Goal: Transaction & Acquisition: Book appointment/travel/reservation

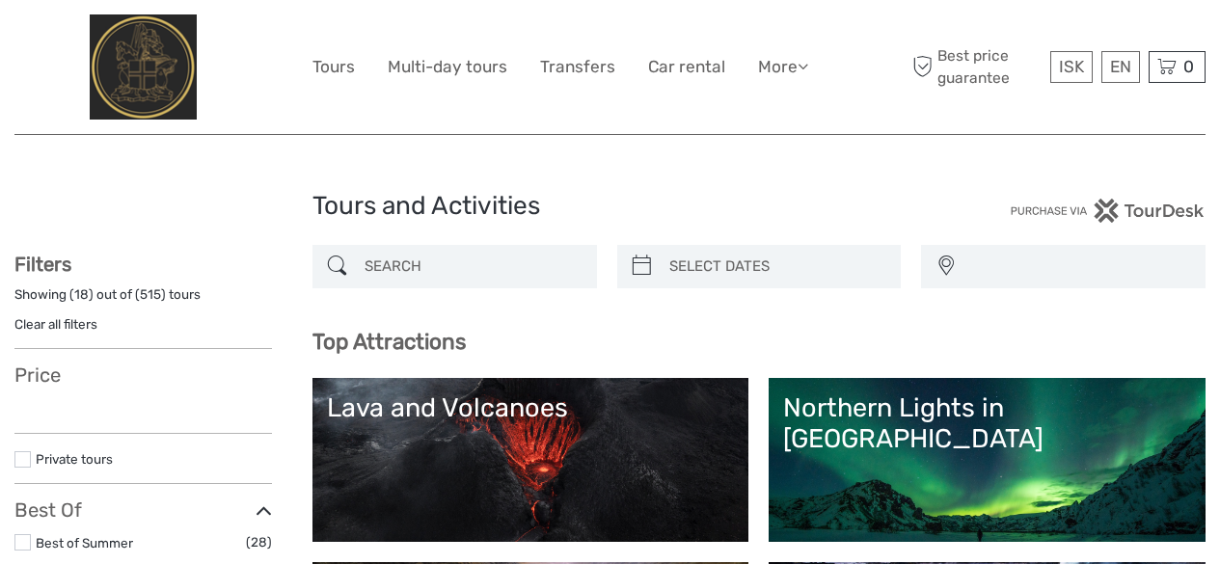
select select
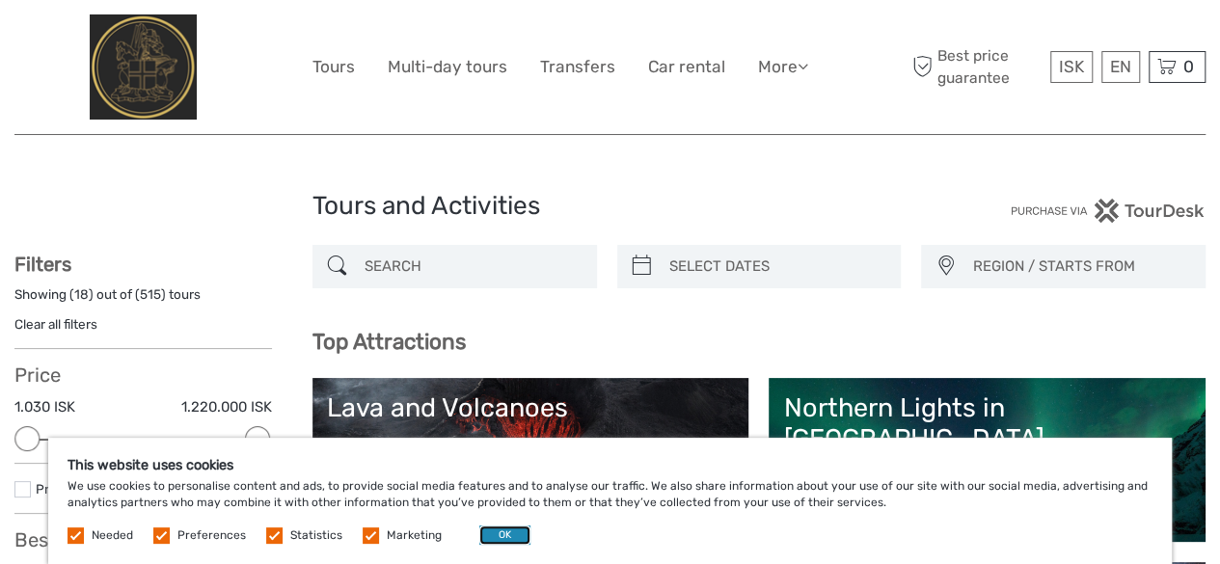
click at [499, 537] on button "OK" at bounding box center [504, 534] width 51 height 19
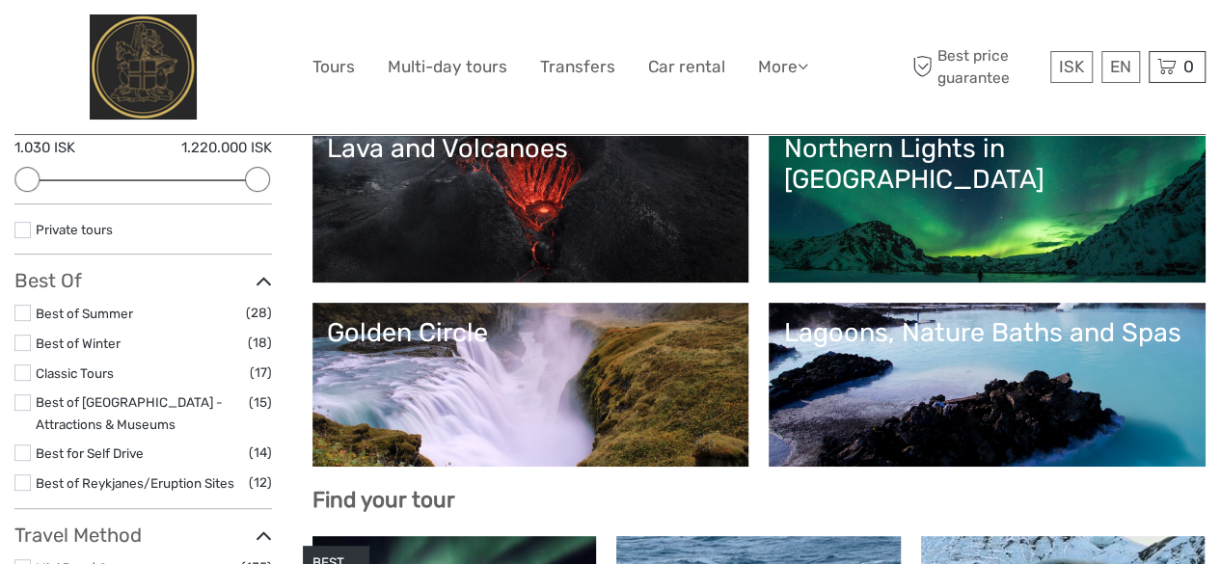
scroll to position [289, 0]
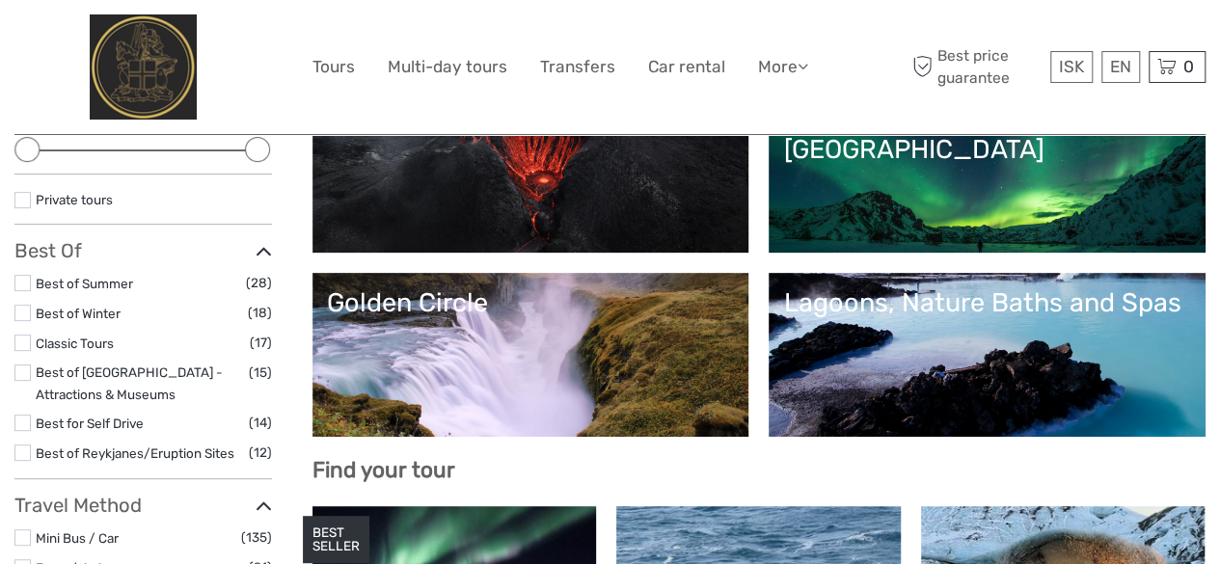
click at [84, 311] on link "Best of Winter" at bounding box center [78, 313] width 85 height 15
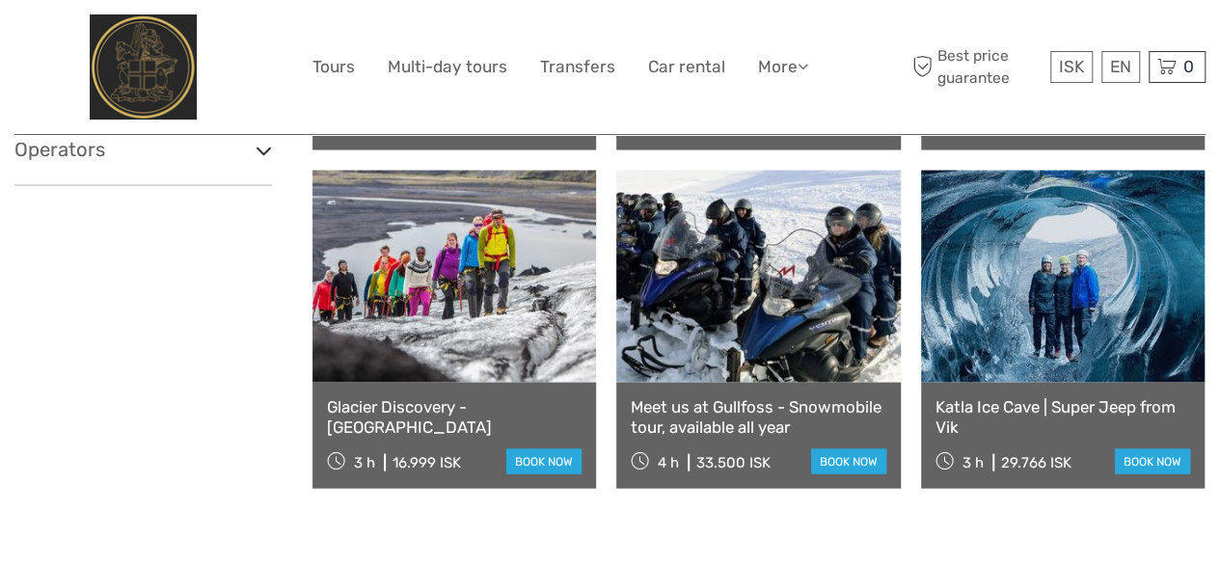
scroll to position [1844, 0]
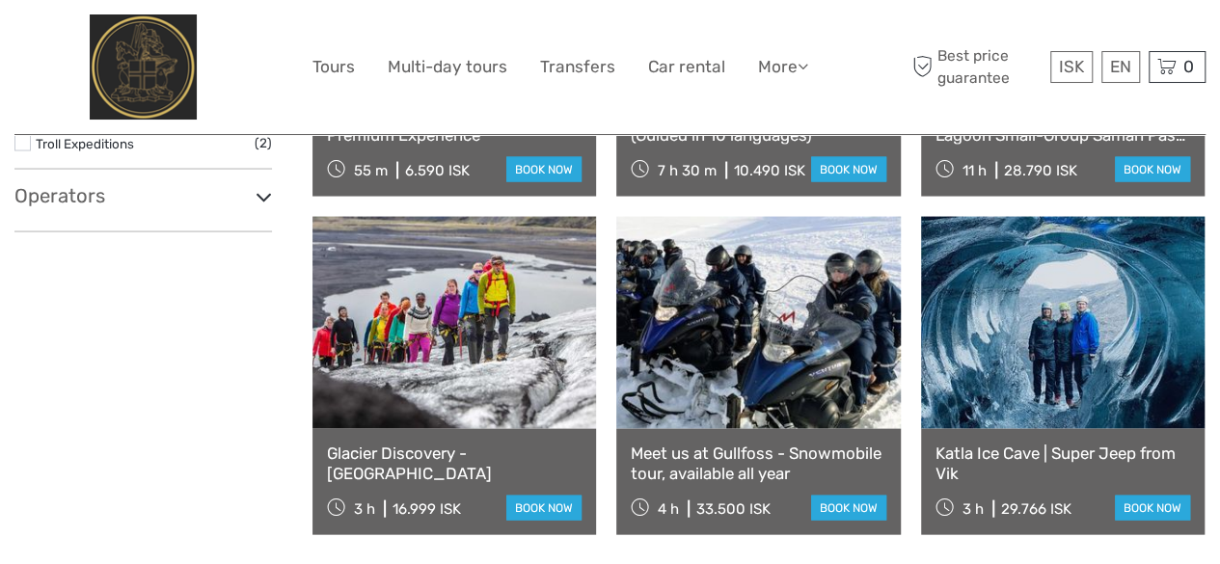
click at [503, 389] on link at bounding box center [453, 323] width 283 height 212
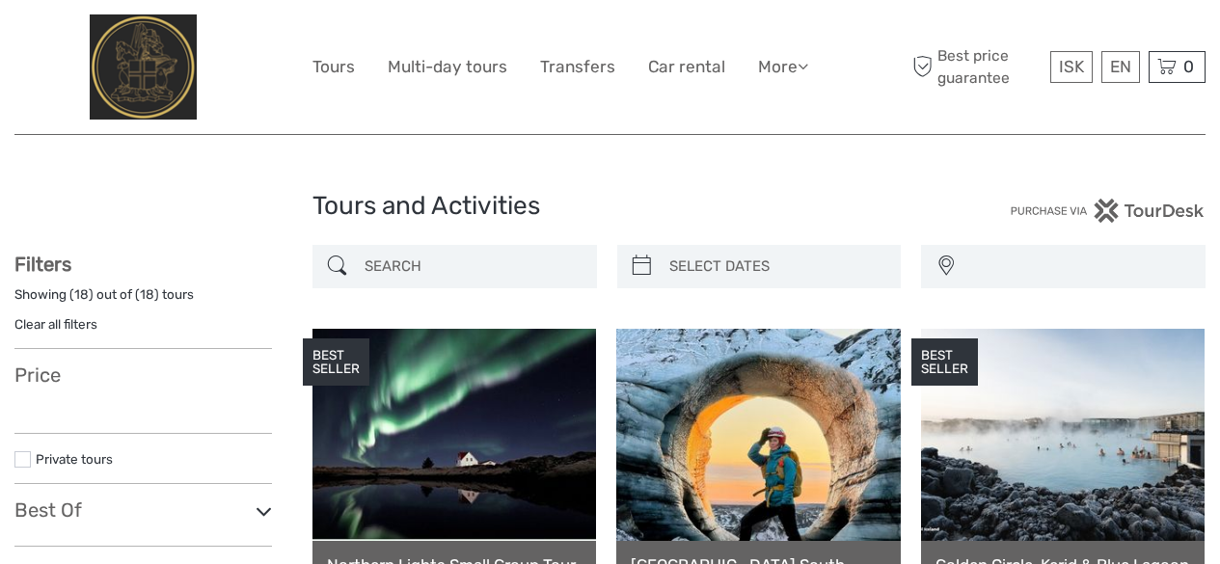
select select
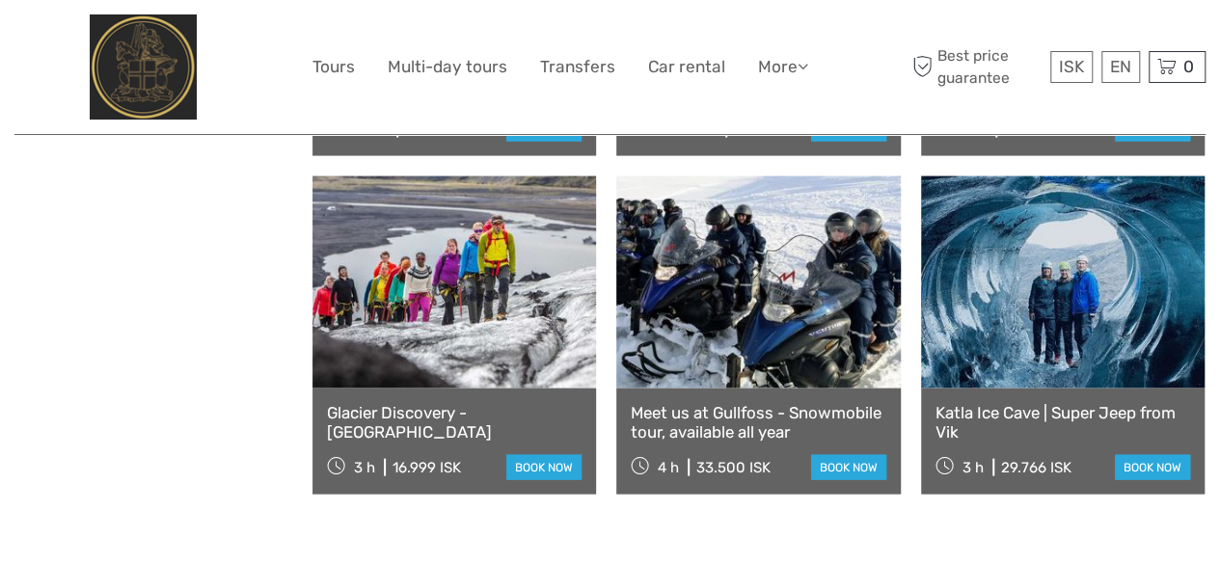
select select
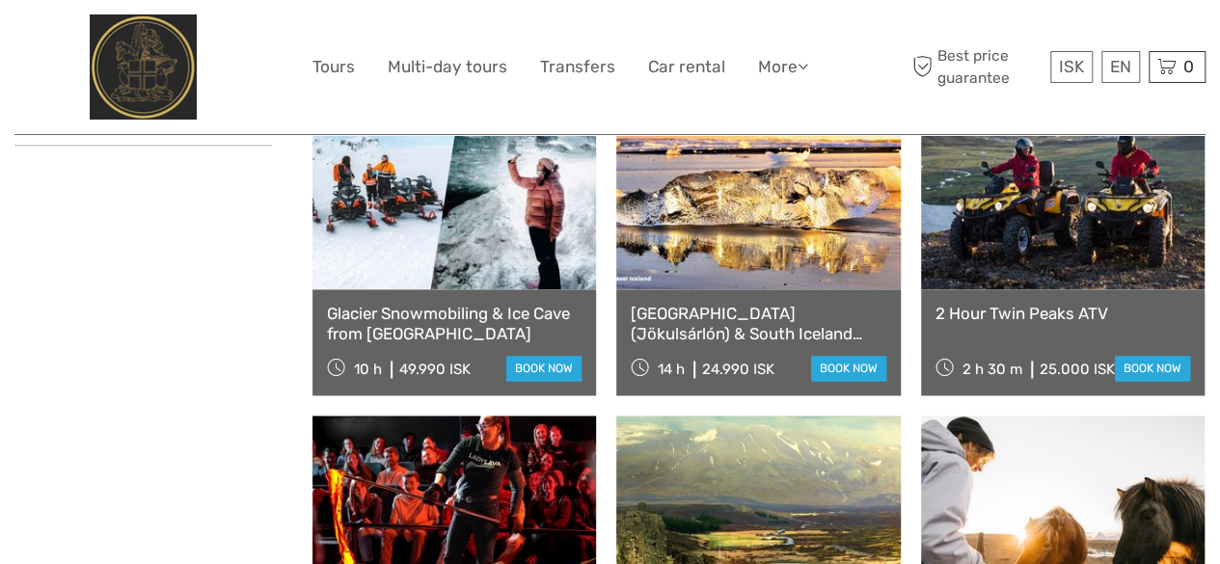
scroll to position [1266, 0]
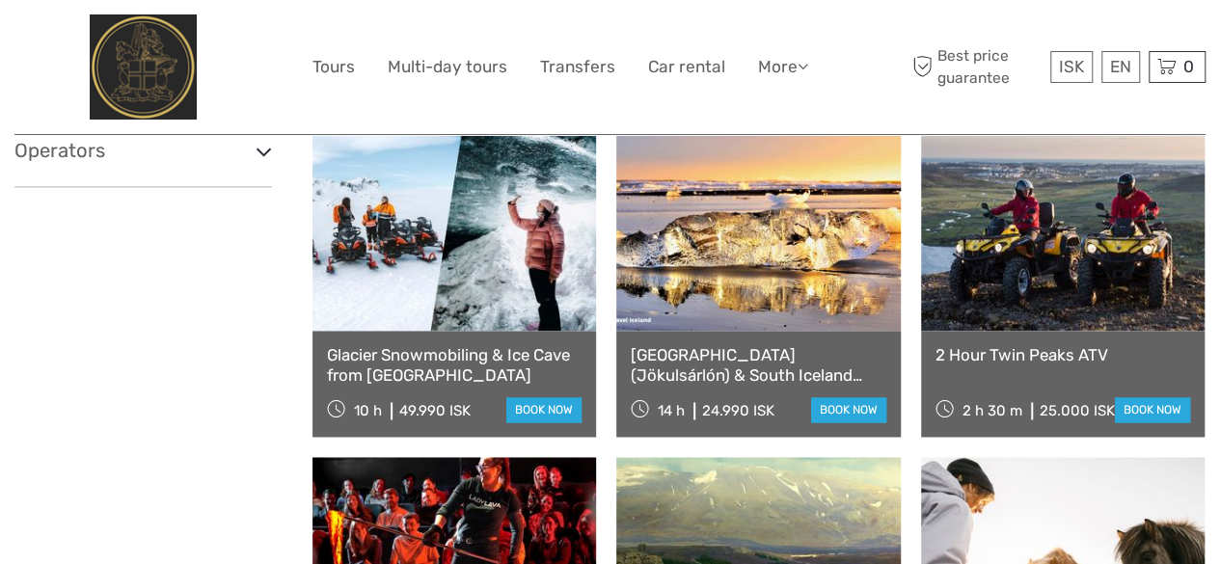
click at [436, 346] on link "Glacier Snowmobiling & Ice Cave from Reykjavík" at bounding box center [454, 365] width 255 height 40
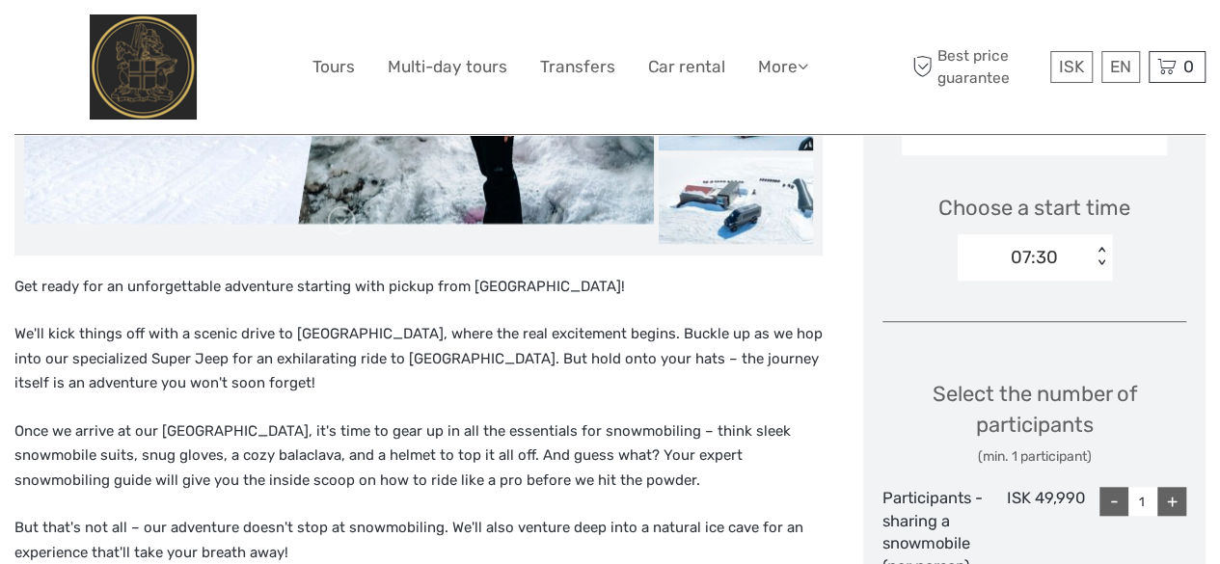
scroll to position [482, 0]
